Goal: Information Seeking & Learning: Check status

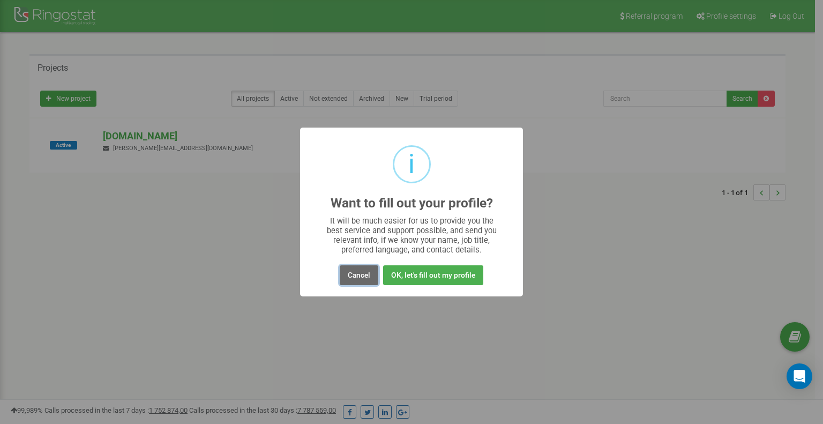
click at [354, 276] on button "Cancel" at bounding box center [359, 275] width 39 height 20
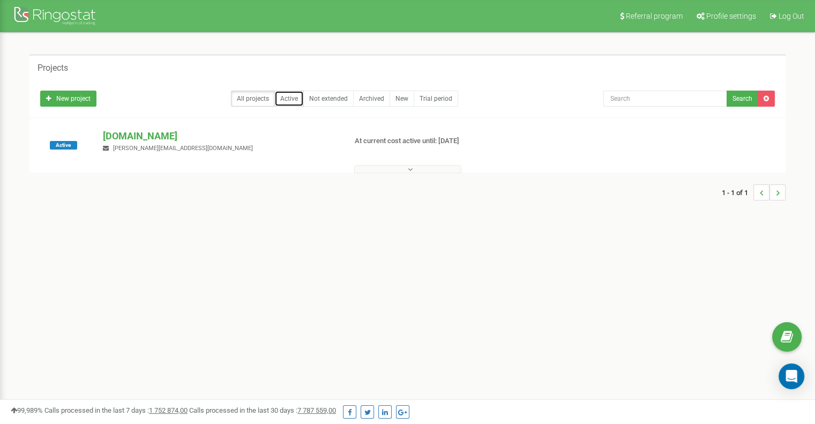
click at [292, 103] on link "Active" at bounding box center [288, 99] width 29 height 16
click at [146, 130] on p "Gazer.com" at bounding box center [220, 136] width 234 height 14
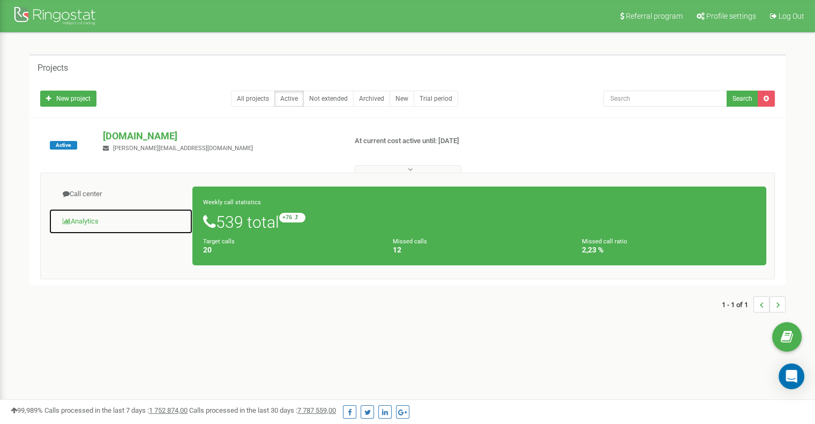
click at [90, 225] on link "Analytics" at bounding box center [121, 221] width 144 height 26
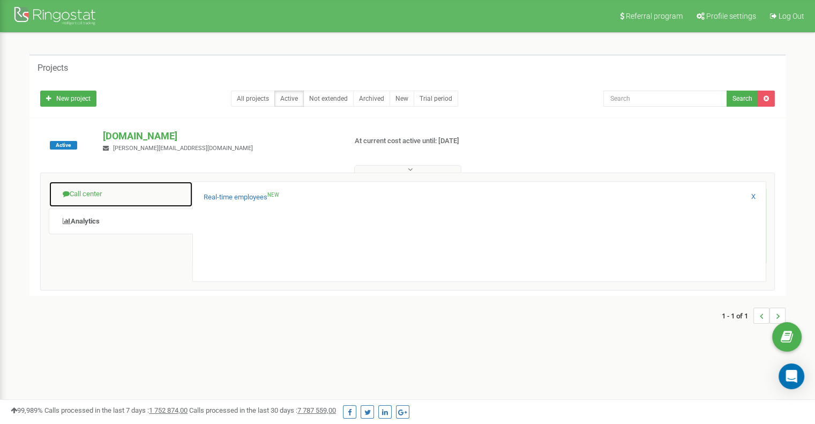
click at [86, 195] on link "Call center" at bounding box center [121, 194] width 144 height 26
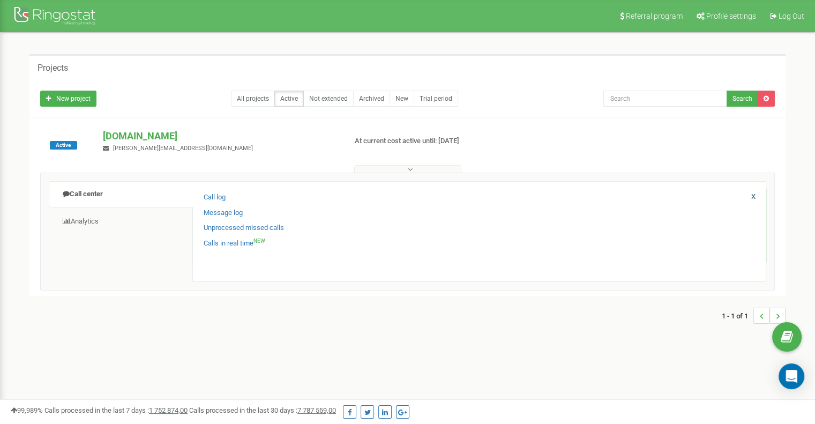
click at [755, 199] on link "X" at bounding box center [753, 197] width 4 height 10
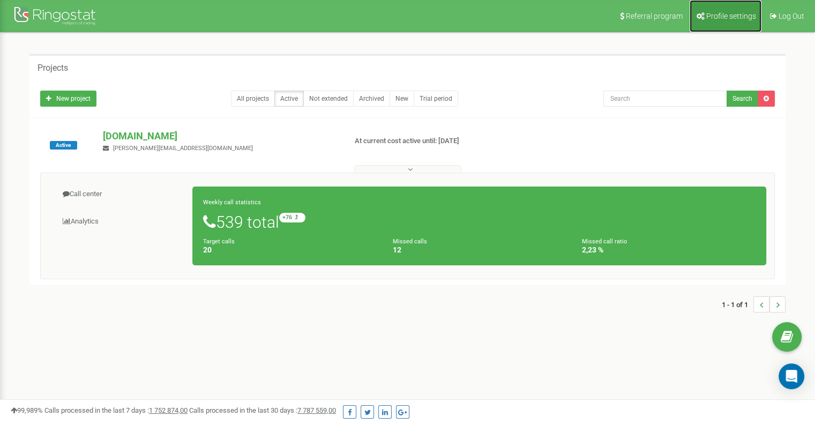
click at [746, 10] on link "Profile settings" at bounding box center [726, 16] width 72 height 32
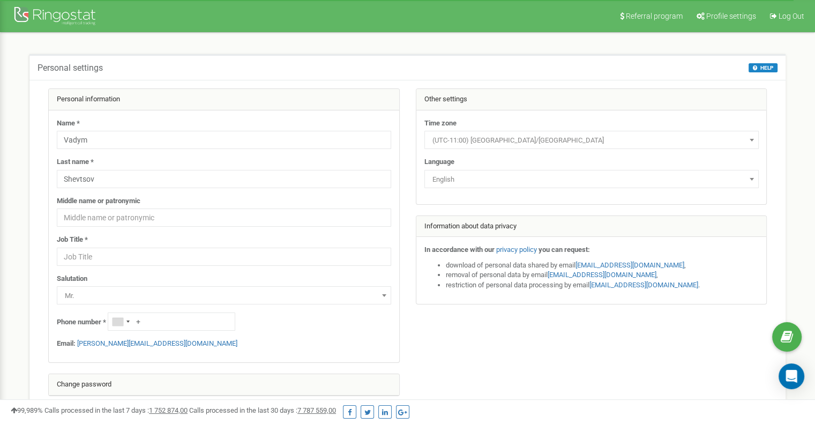
click at [755, 182] on span at bounding box center [751, 179] width 11 height 14
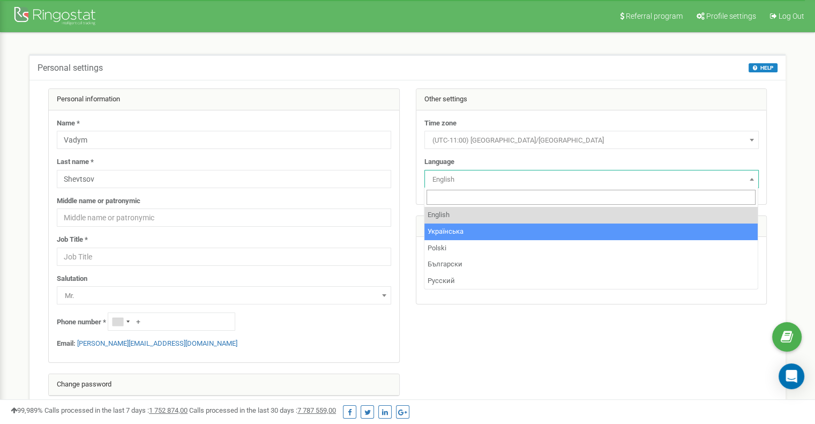
select select "ukr"
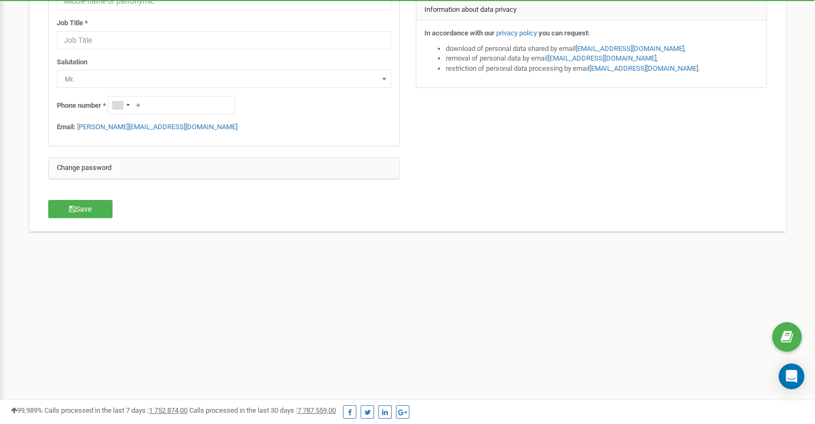
scroll to position [219, 0]
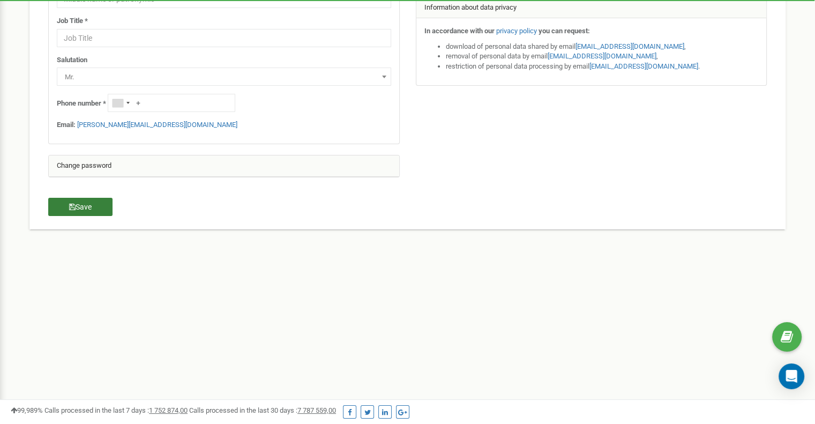
click at [75, 207] on button "Save" at bounding box center [80, 207] width 64 height 18
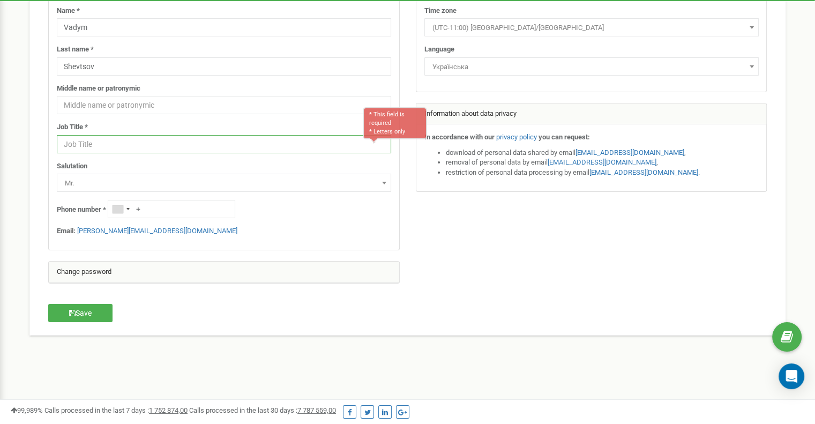
scroll to position [111, 0]
click at [109, 146] on input "text" at bounding box center [224, 145] width 334 height 18
type input "BDM"
click at [72, 314] on icon "button" at bounding box center [72, 314] width 6 height 8
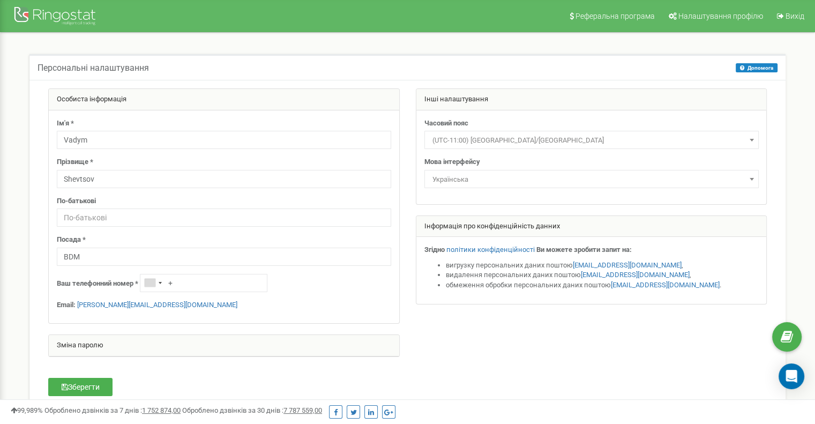
click at [5, 111] on div "Реферальна програма Налаштування профілю Вихід Персональні налаштування Допомог…" at bounding box center [407, 321] width 815 height 643
click at [61, 14] on div at bounding box center [56, 17] width 86 height 26
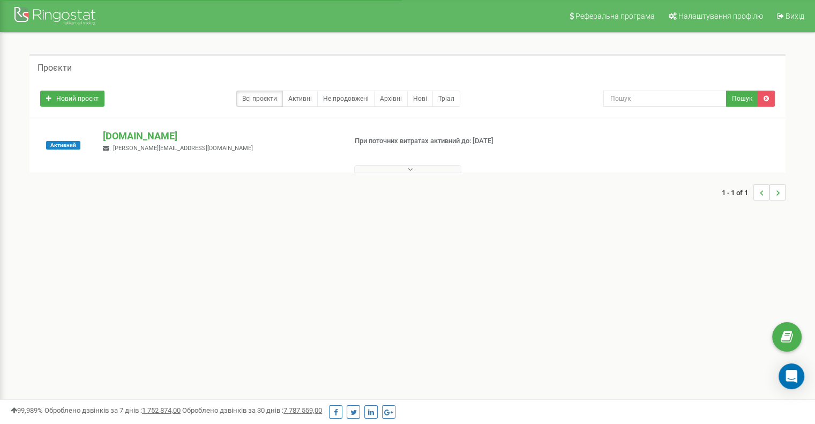
click at [416, 171] on button at bounding box center [407, 169] width 107 height 8
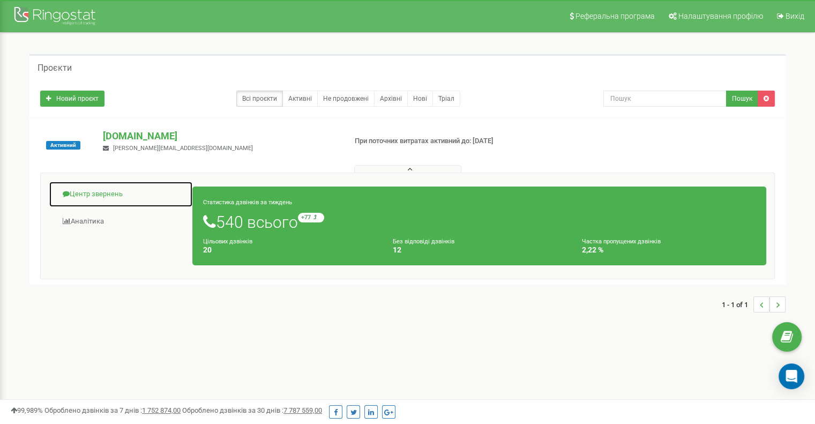
click at [89, 198] on link "Центр звернень" at bounding box center [121, 194] width 144 height 26
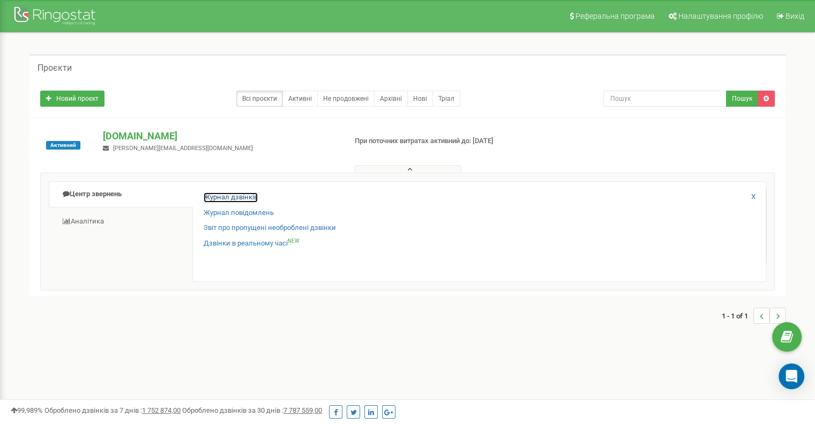
click at [245, 195] on link "Журнал дзвінків" at bounding box center [231, 197] width 54 height 10
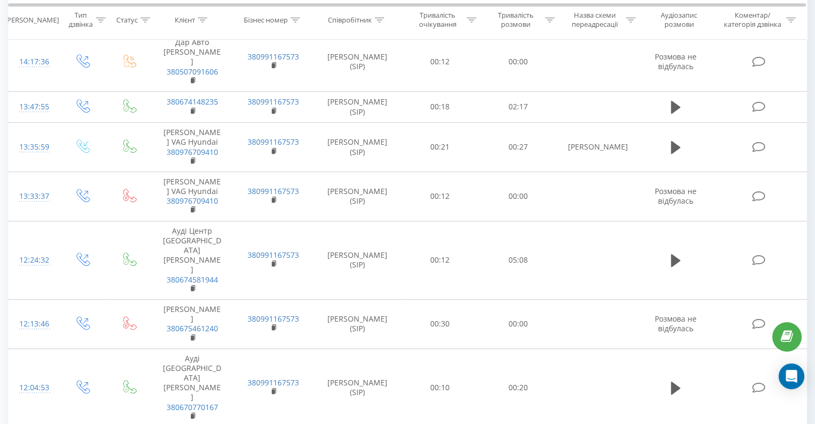
scroll to position [697, 0]
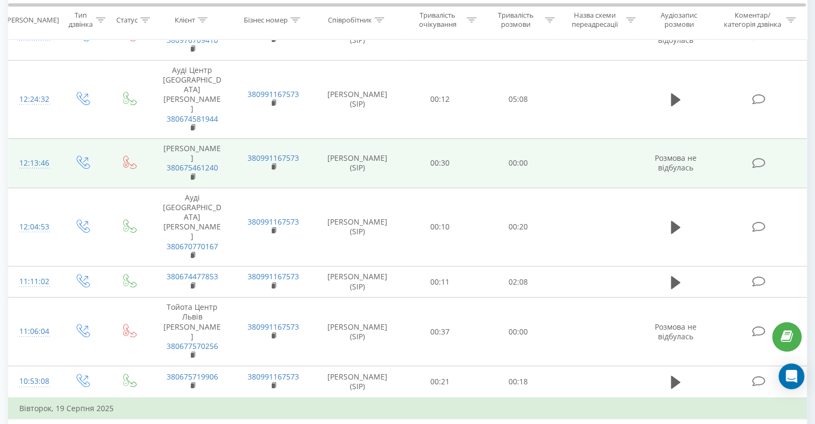
click at [12, 138] on td "12:13:46" at bounding box center [34, 162] width 50 height 49
click at [199, 162] on link "380675461240" at bounding box center [192, 167] width 51 height 10
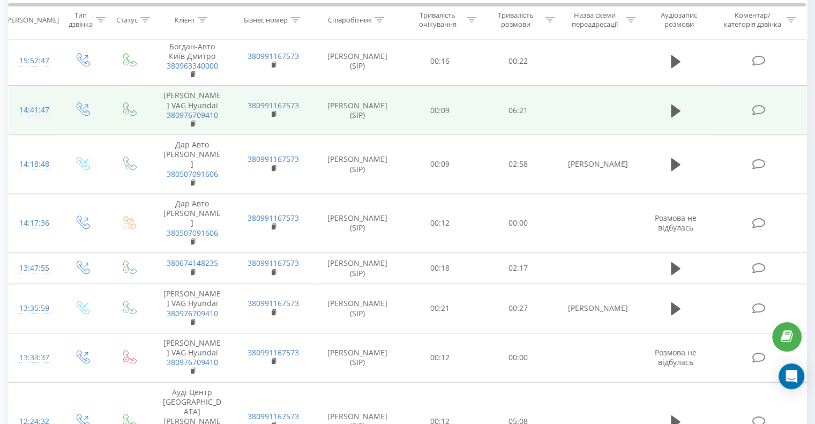
scroll to position [429, 0]
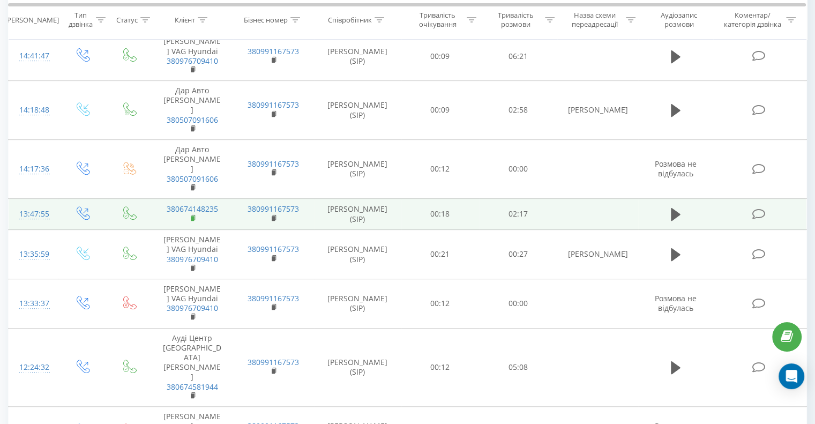
click at [191, 216] on rect at bounding box center [192, 218] width 3 height 5
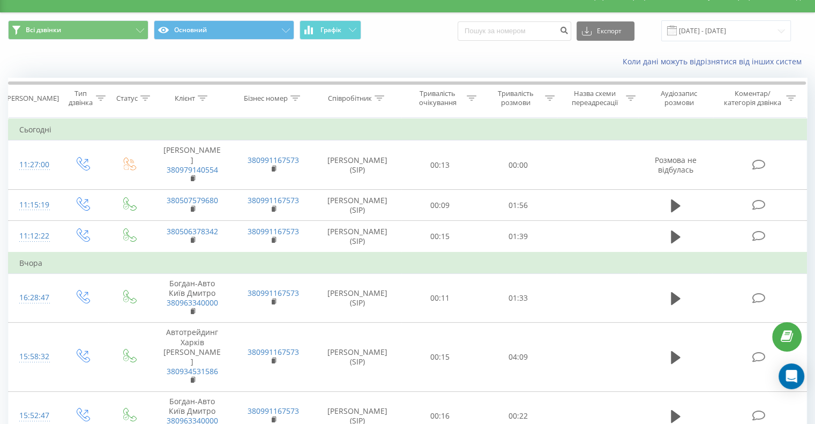
scroll to position [0, 0]
